Goal: Information Seeking & Learning: Learn about a topic

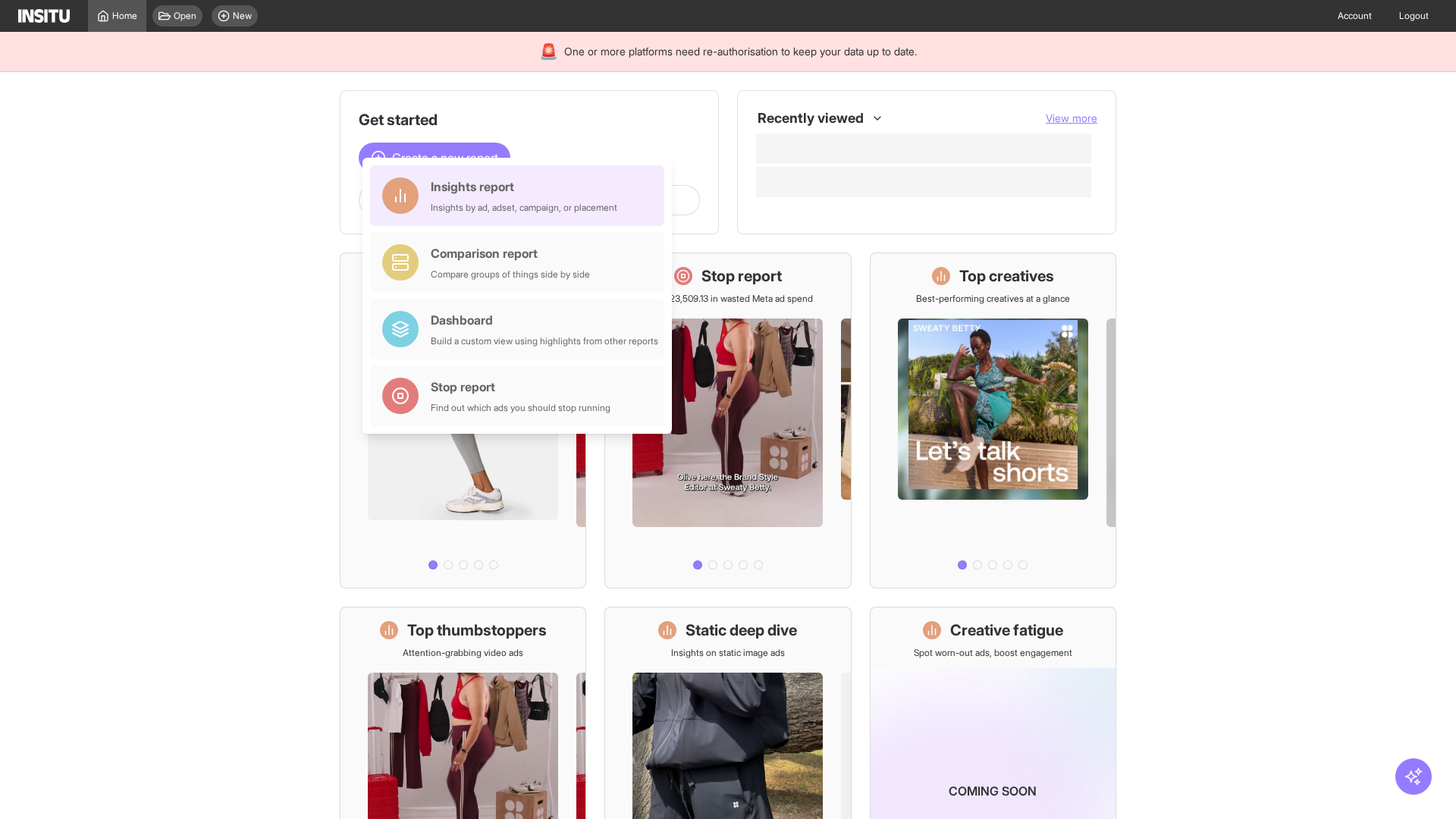
click at [521, 196] on div "Insights report Insights by ad, adset, campaign, or placement" at bounding box center [524, 196] width 187 height 37
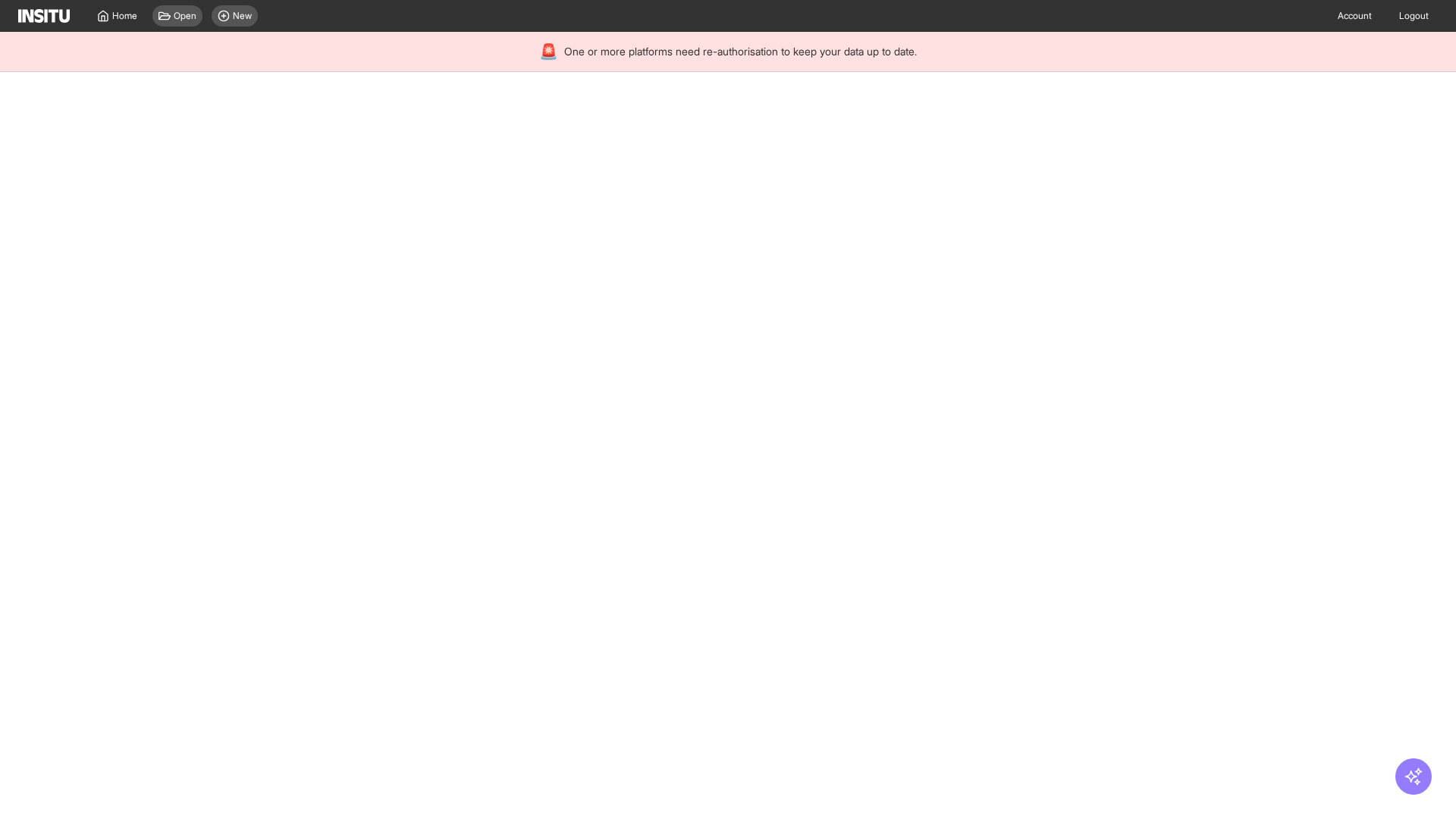
select select "**"
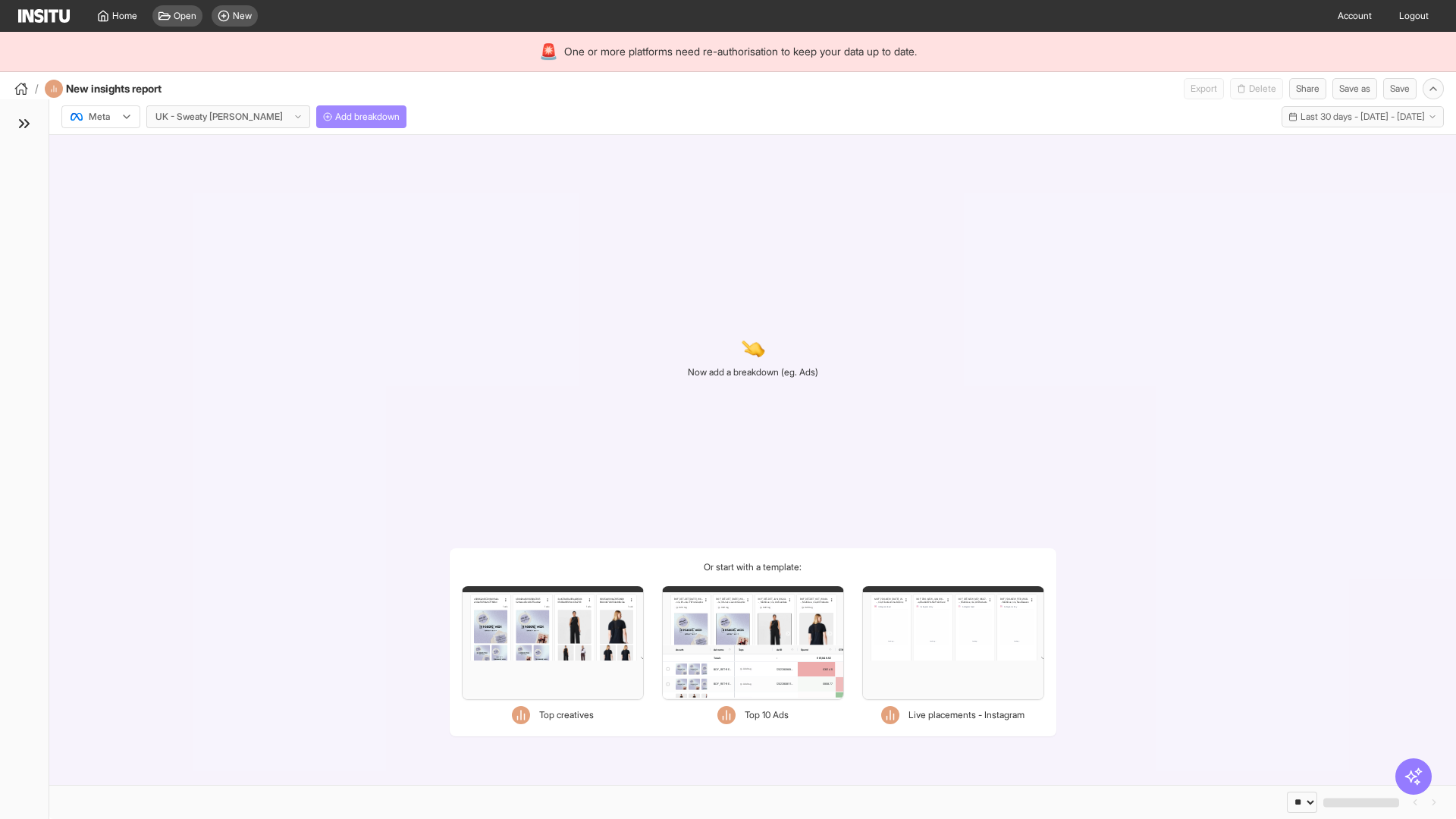
click at [335, 117] on span "Add breakdown" at bounding box center [368, 117] width 64 height 13
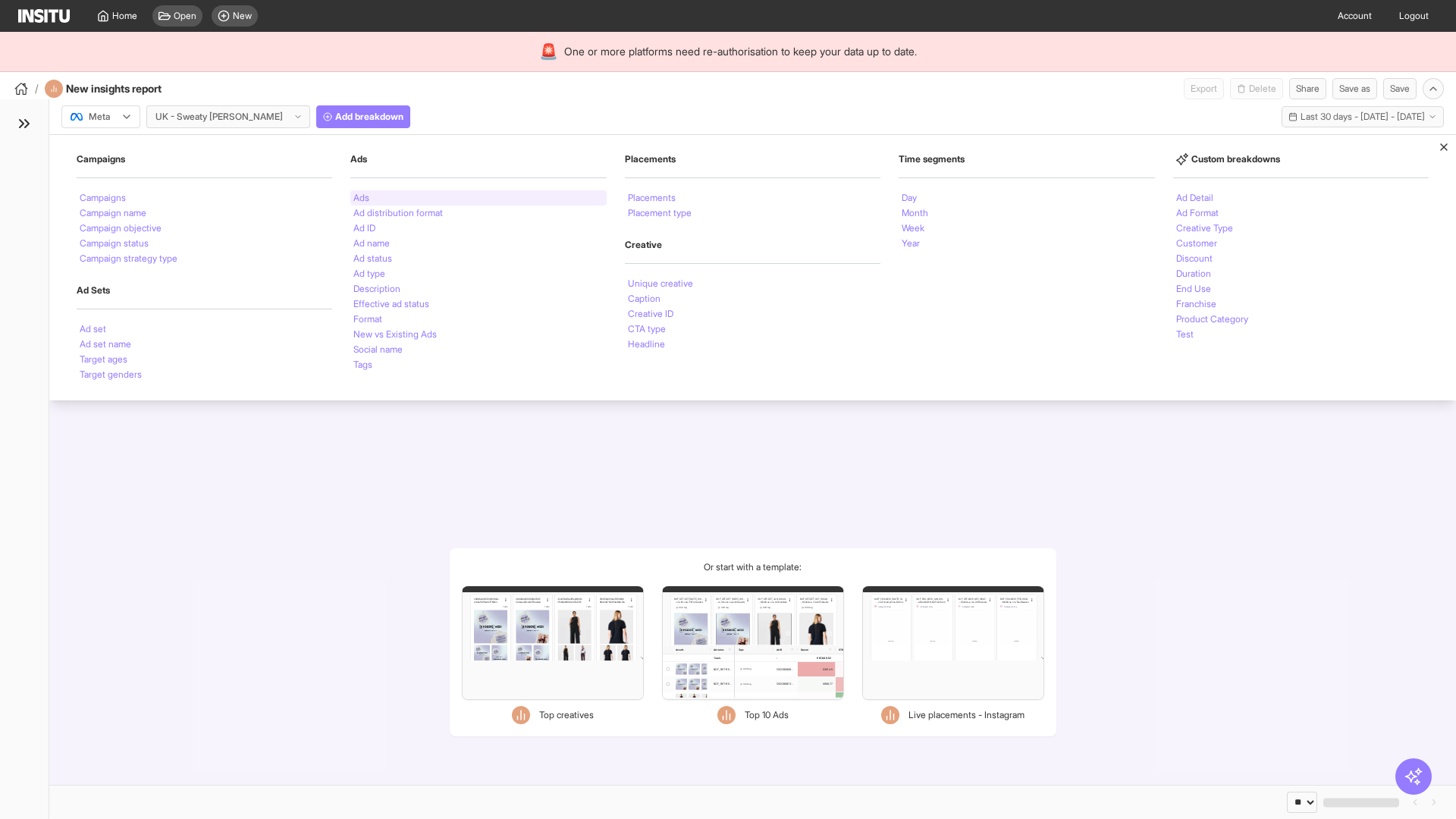
click at [361, 198] on li "Ads" at bounding box center [361, 198] width 16 height 9
